Goal: Information Seeking & Learning: Learn about a topic

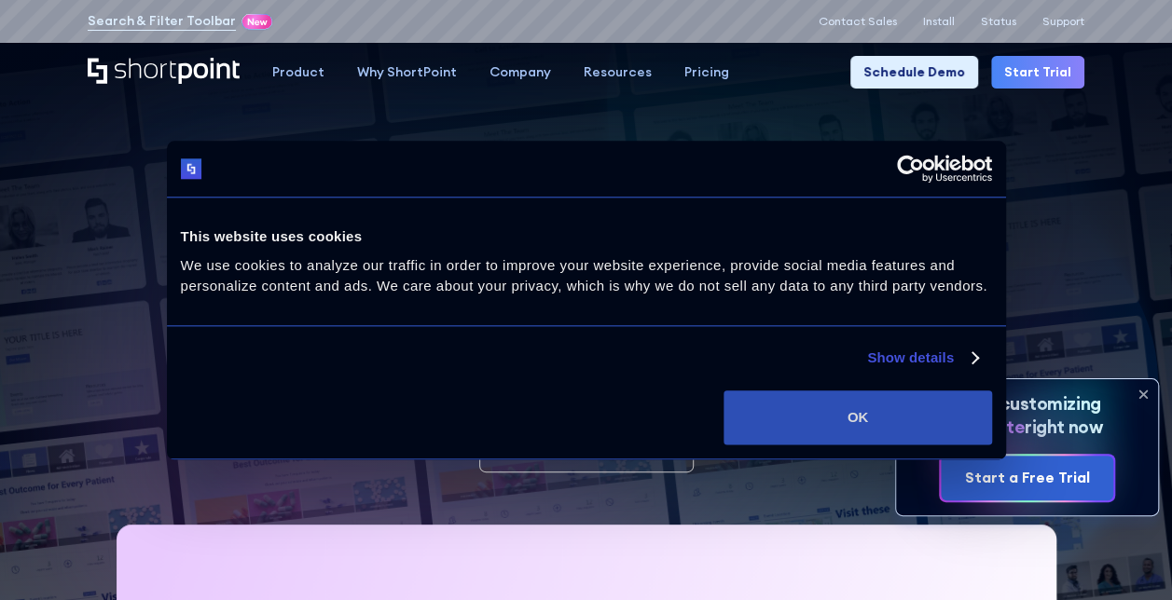
click at [904, 423] on button "OK" at bounding box center [857, 418] width 268 height 54
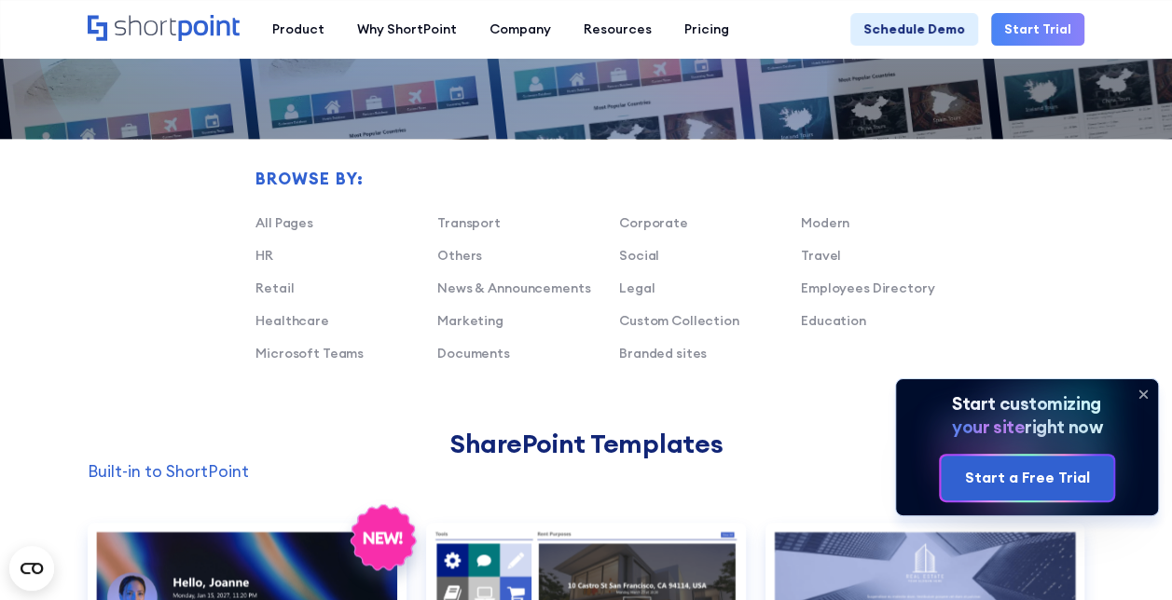
scroll to position [1043, 0]
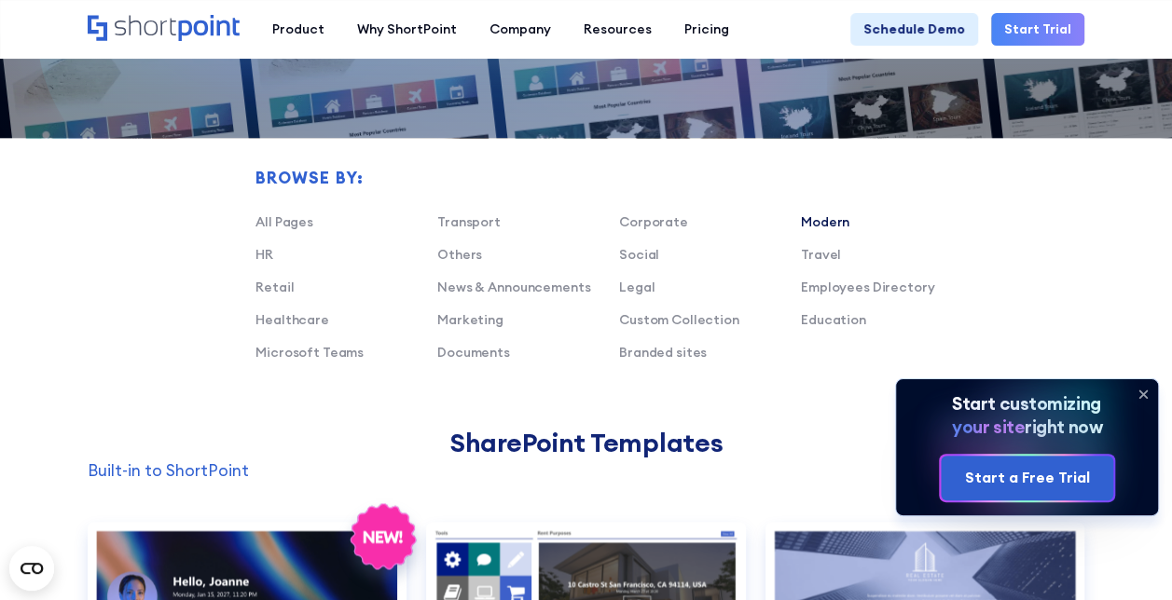
click at [818, 220] on link "Modern" at bounding box center [825, 221] width 48 height 17
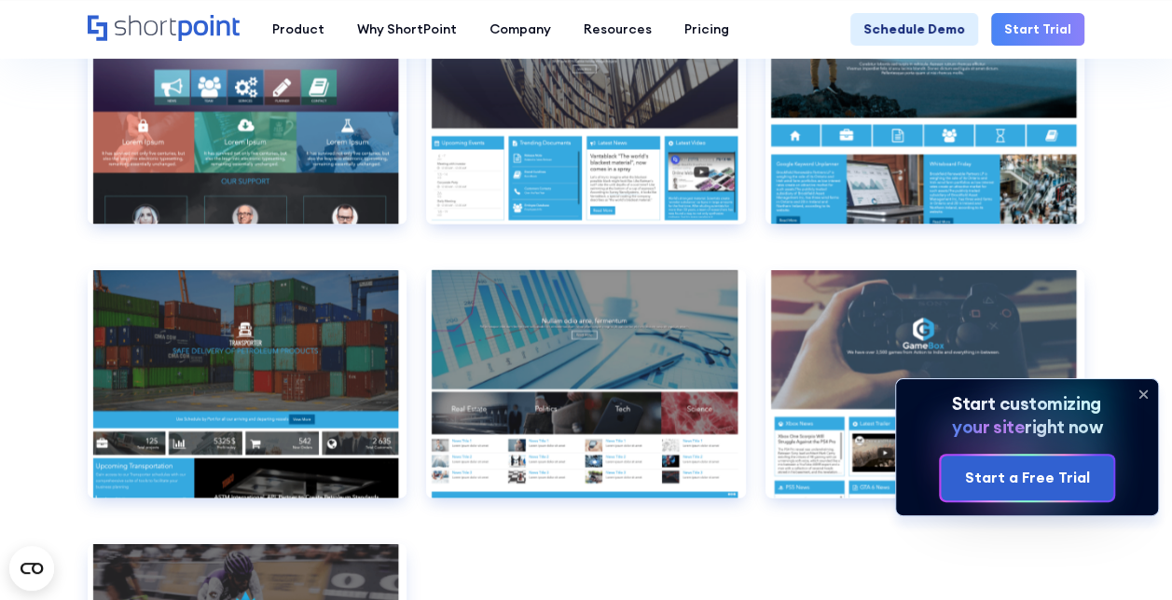
scroll to position [1706, 0]
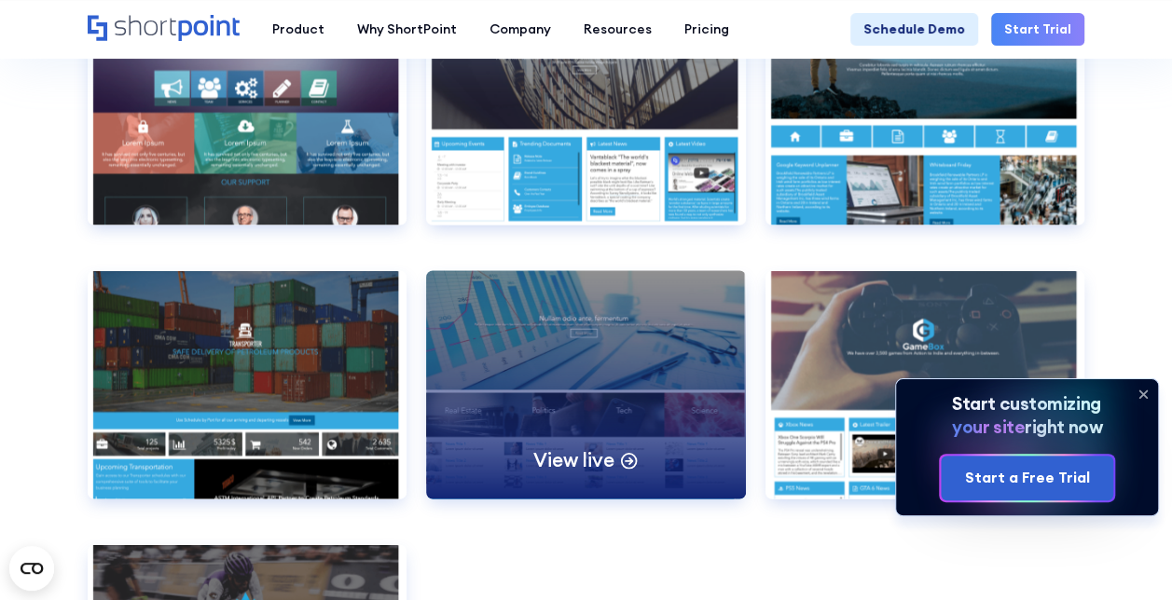
click at [565, 455] on p "View live" at bounding box center [573, 459] width 80 height 25
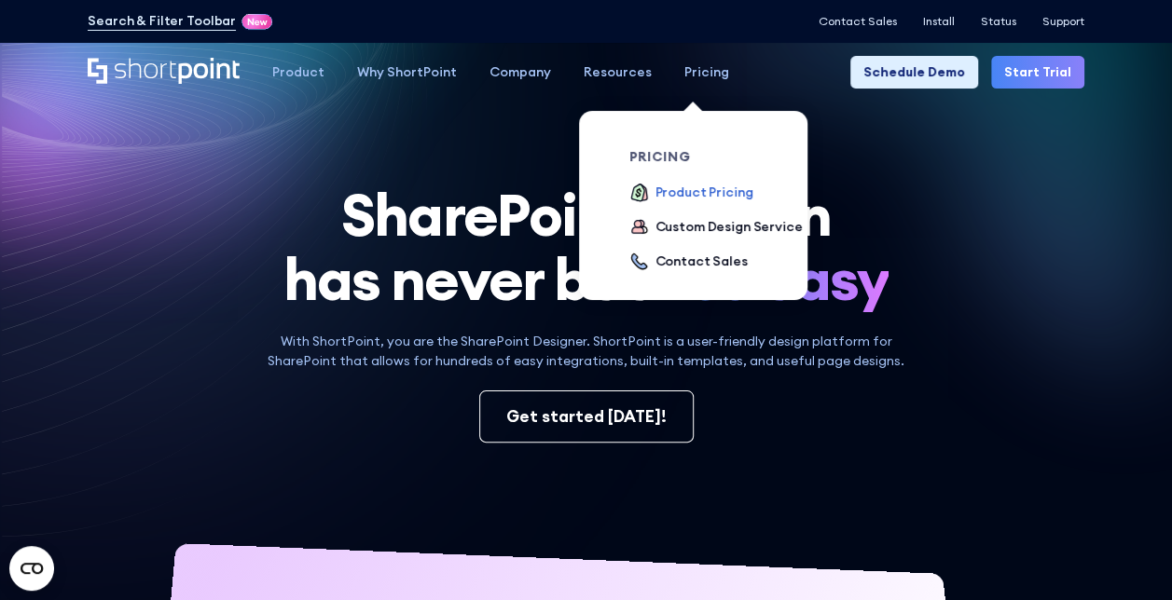
click at [674, 196] on div "Product Pricing" at bounding box center [704, 193] width 98 height 20
